Goal: Navigation & Orientation: Find specific page/section

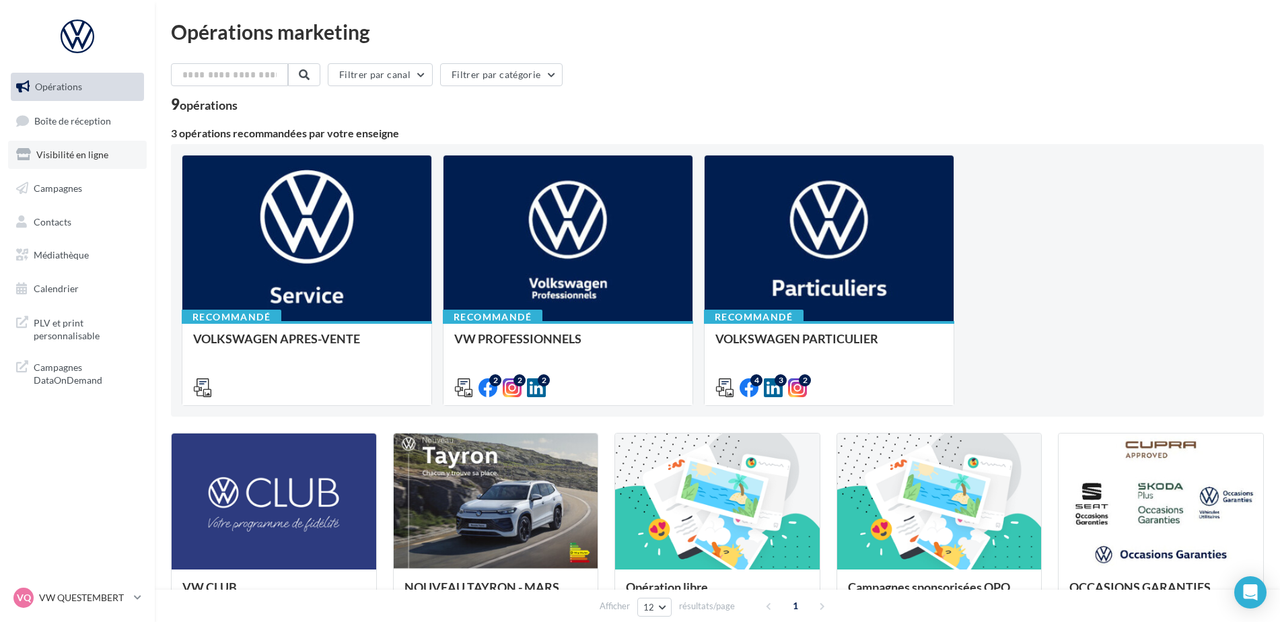
click at [85, 160] on link "Visibilité en ligne" at bounding box center [77, 155] width 139 height 28
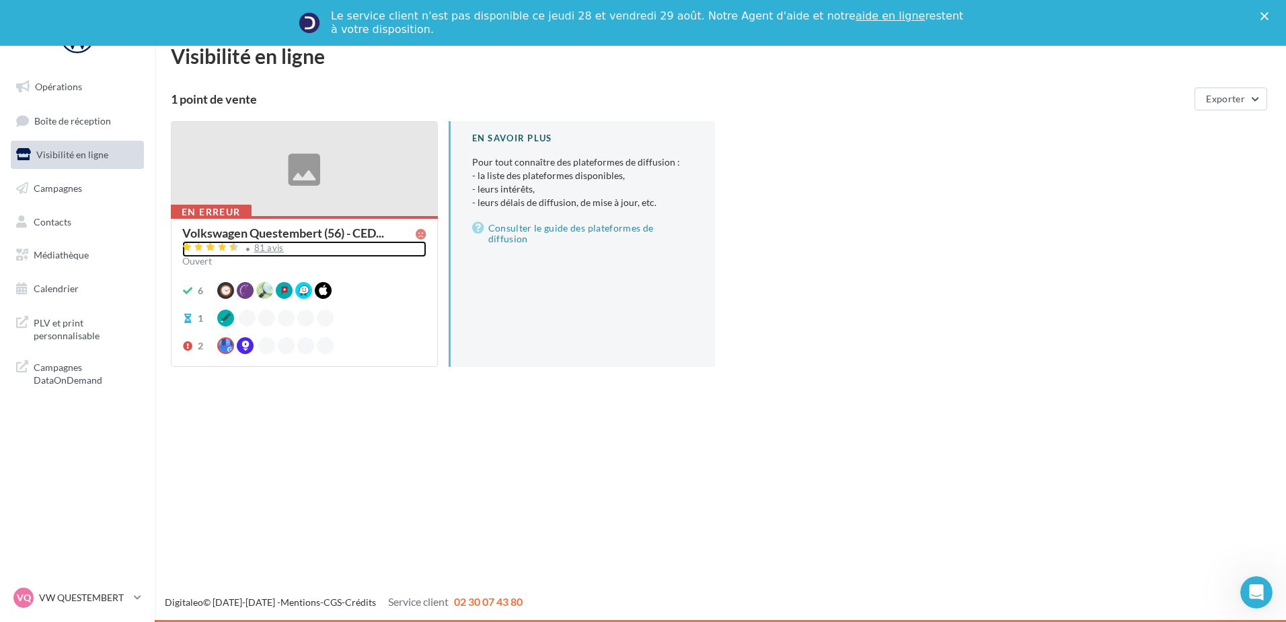
click at [268, 244] on div "81 avis" at bounding box center [269, 248] width 30 height 9
